Goal: Use online tool/utility

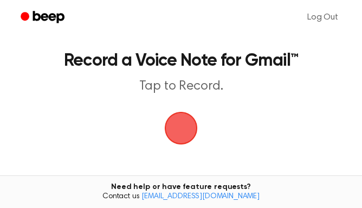
click at [187, 137] on span "button" at bounding box center [181, 128] width 30 height 30
click at [181, 123] on span "button" at bounding box center [181, 128] width 44 height 44
